Goal: Information Seeking & Learning: Understand process/instructions

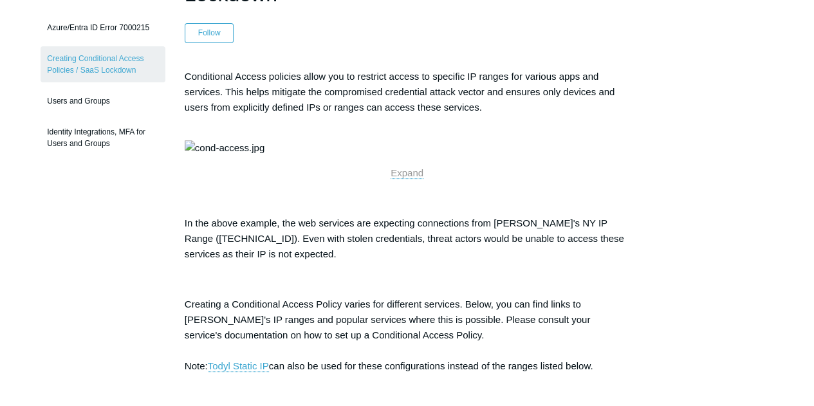
scroll to position [193, 0]
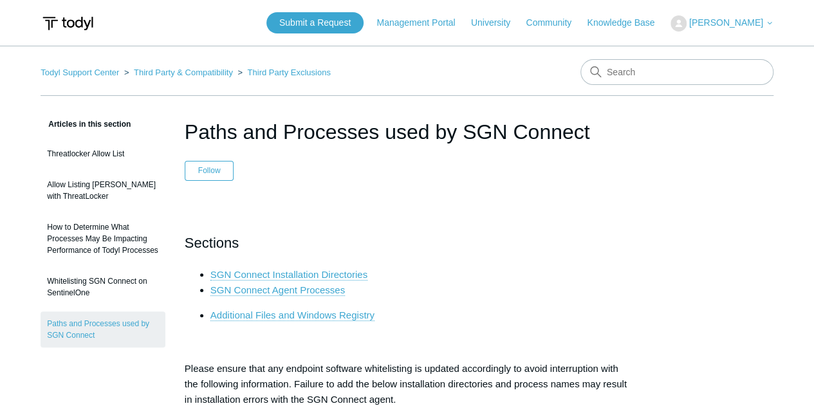
drag, startPoint x: 738, startPoint y: 184, endPoint x: 799, endPoint y: 135, distance: 77.7
drag, startPoint x: 185, startPoint y: 129, endPoint x: 588, endPoint y: 123, distance: 402.7
click at [588, 123] on h1 "Paths and Processes used by SGN Connect" at bounding box center [407, 131] width 444 height 31
click at [598, 132] on h1 "Paths and Processes used by SGN Connect" at bounding box center [407, 131] width 444 height 31
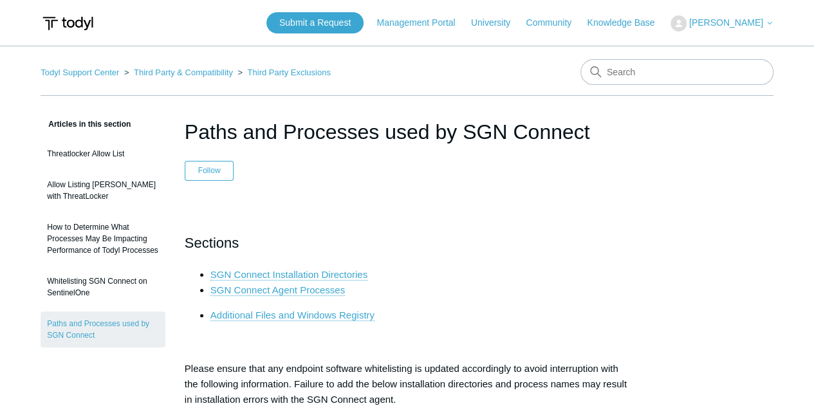
drag, startPoint x: 188, startPoint y: 132, endPoint x: 505, endPoint y: 134, distance: 317.1
click at [505, 134] on h1 "Paths and Processes used by SGN Connect" at bounding box center [407, 131] width 444 height 31
click at [544, 134] on h1 "Paths and Processes used by SGN Connect" at bounding box center [407, 131] width 444 height 31
click at [612, 138] on h1 "Paths and Processes used by SGN Connect" at bounding box center [407, 131] width 444 height 31
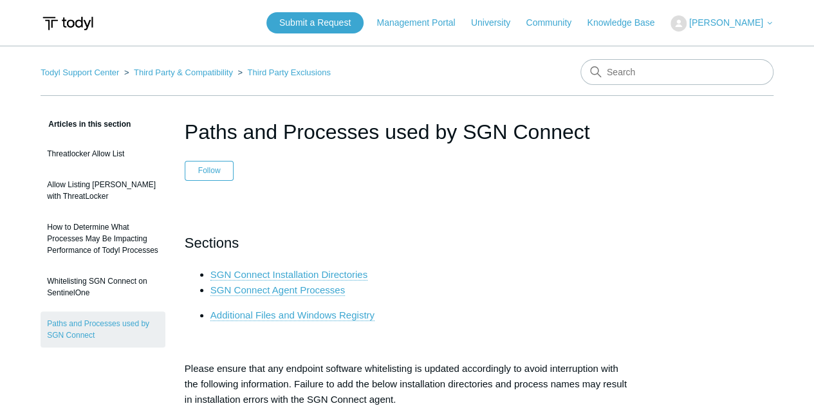
click at [216, 118] on h1 "Paths and Processes used by SGN Connect" at bounding box center [407, 131] width 444 height 31
click at [187, 129] on h1 "Paths and Processes used by SGN Connect" at bounding box center [407, 131] width 444 height 31
drag, startPoint x: 187, startPoint y: 129, endPoint x: 602, endPoint y: 128, distance: 415.5
click at [602, 128] on h1 "Paths and Processes used by SGN Connect" at bounding box center [407, 131] width 444 height 31
click at [235, 140] on h1 "Paths and Processes used by SGN Connect" at bounding box center [407, 131] width 444 height 31
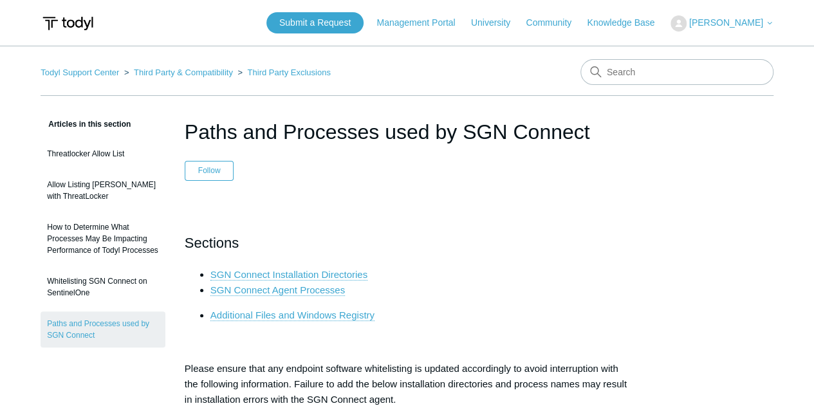
click at [272, 129] on h1 "Paths and Processes used by SGN Connect" at bounding box center [407, 131] width 444 height 31
click at [294, 210] on p at bounding box center [407, 213] width 444 height 15
click at [264, 210] on p at bounding box center [407, 213] width 444 height 15
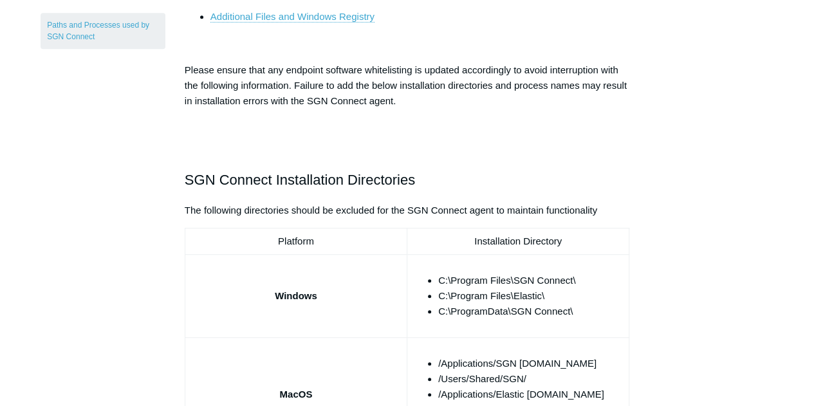
scroll to position [314, 0]
